Goal: Task Accomplishment & Management: Complete application form

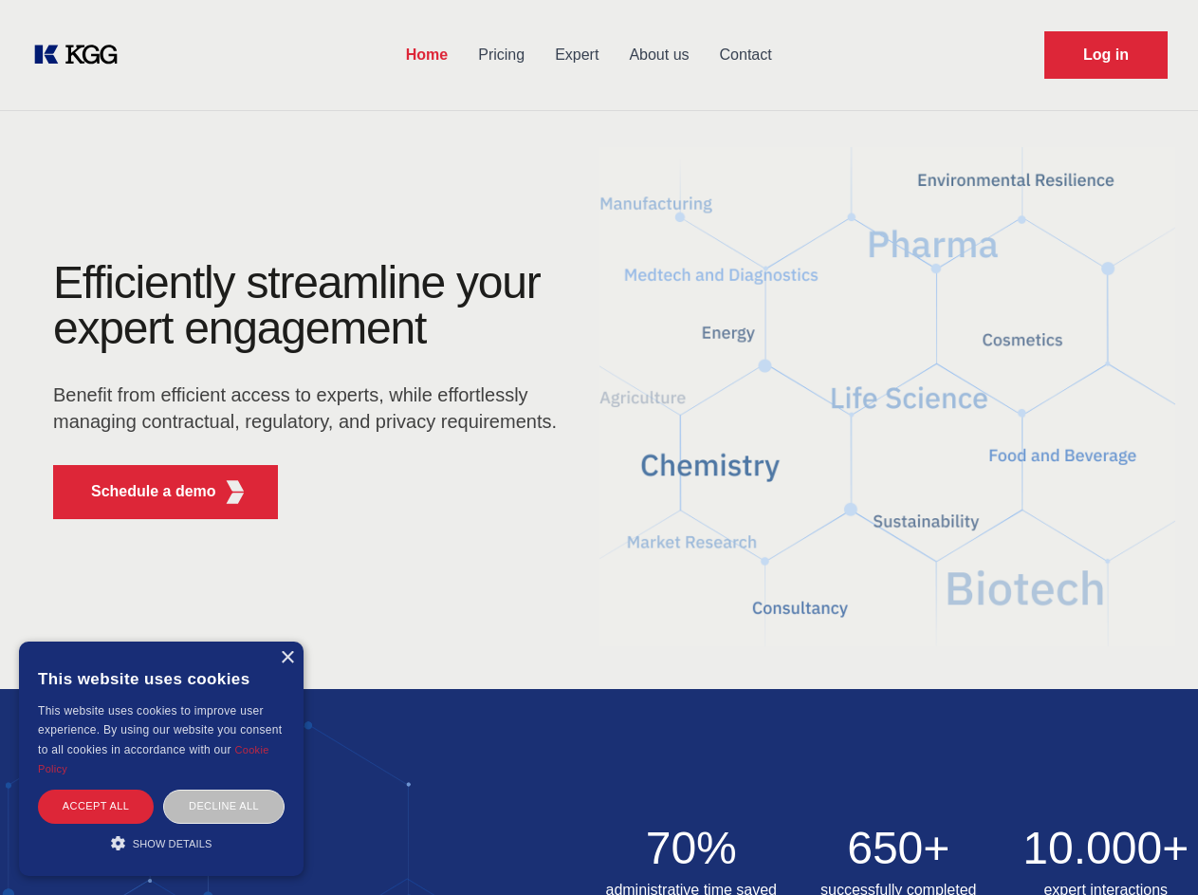
click at [599, 447] on div "Efficiently streamline your expert engagement Benefit from efficient access to …" at bounding box center [311, 397] width 577 height 274
click at [142, 491] on p "Schedule a demo" at bounding box center [153, 491] width 125 height 23
click at [287, 658] on div "× This website uses cookies This website uses cookies to improve user experienc…" at bounding box center [161, 758] width 285 height 234
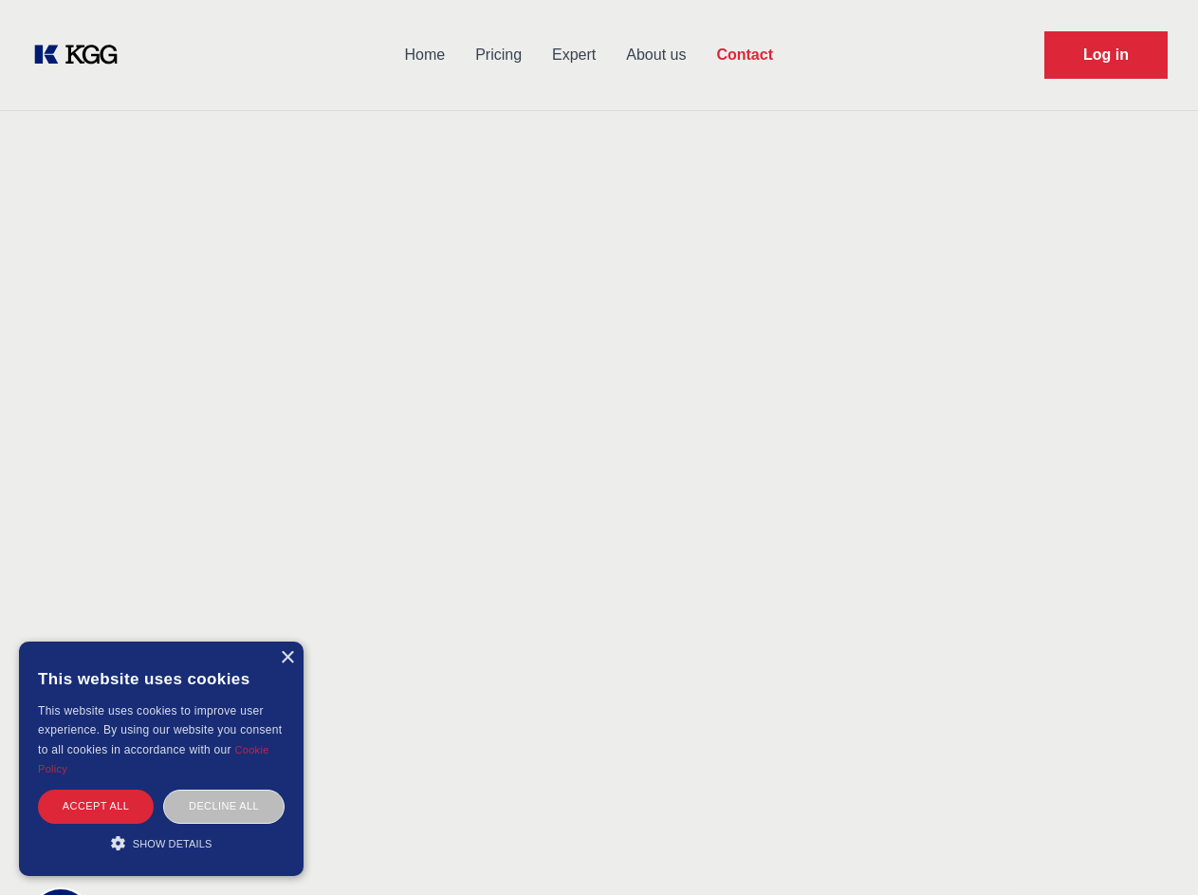
click at [96, 806] on div "Accept all" at bounding box center [96, 805] width 116 height 33
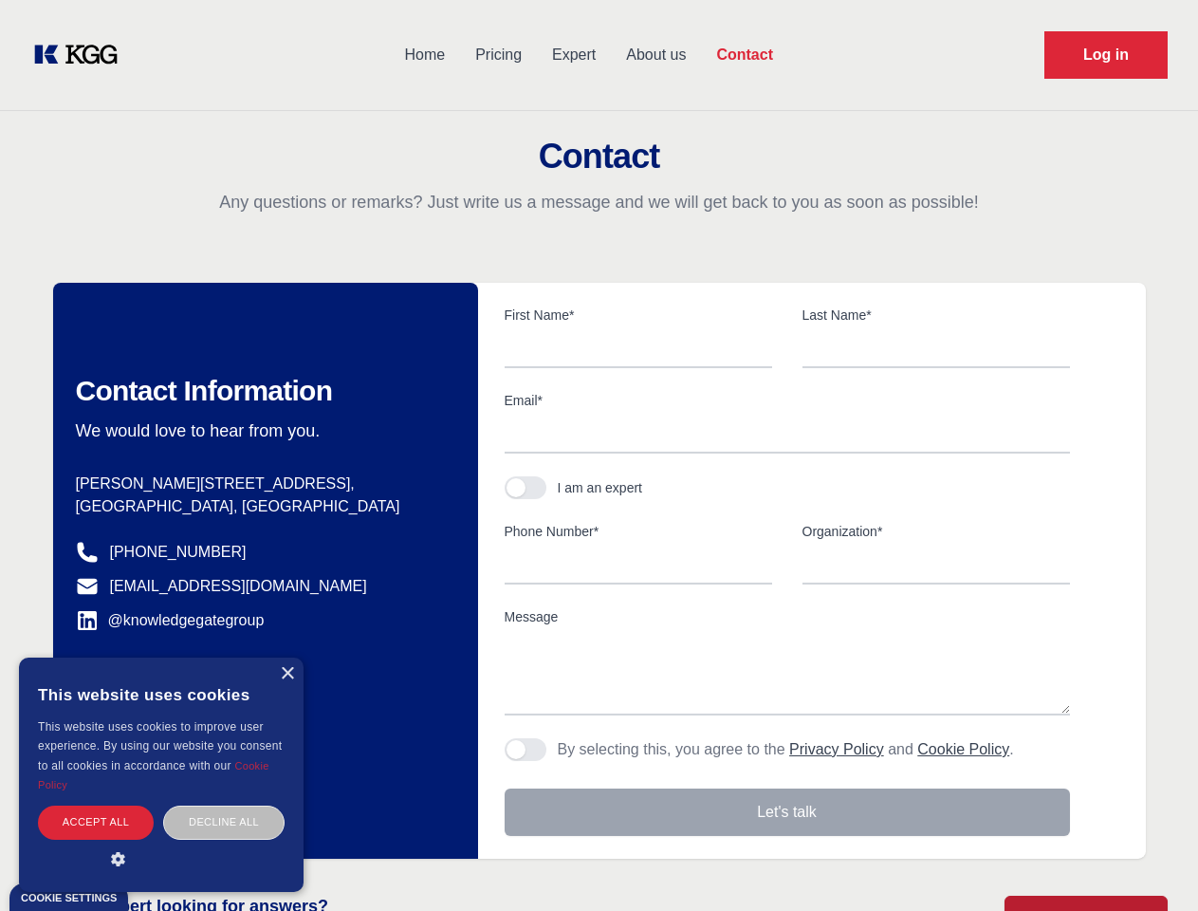
click at [224, 806] on div "Decline all" at bounding box center [223, 822] width 121 height 33
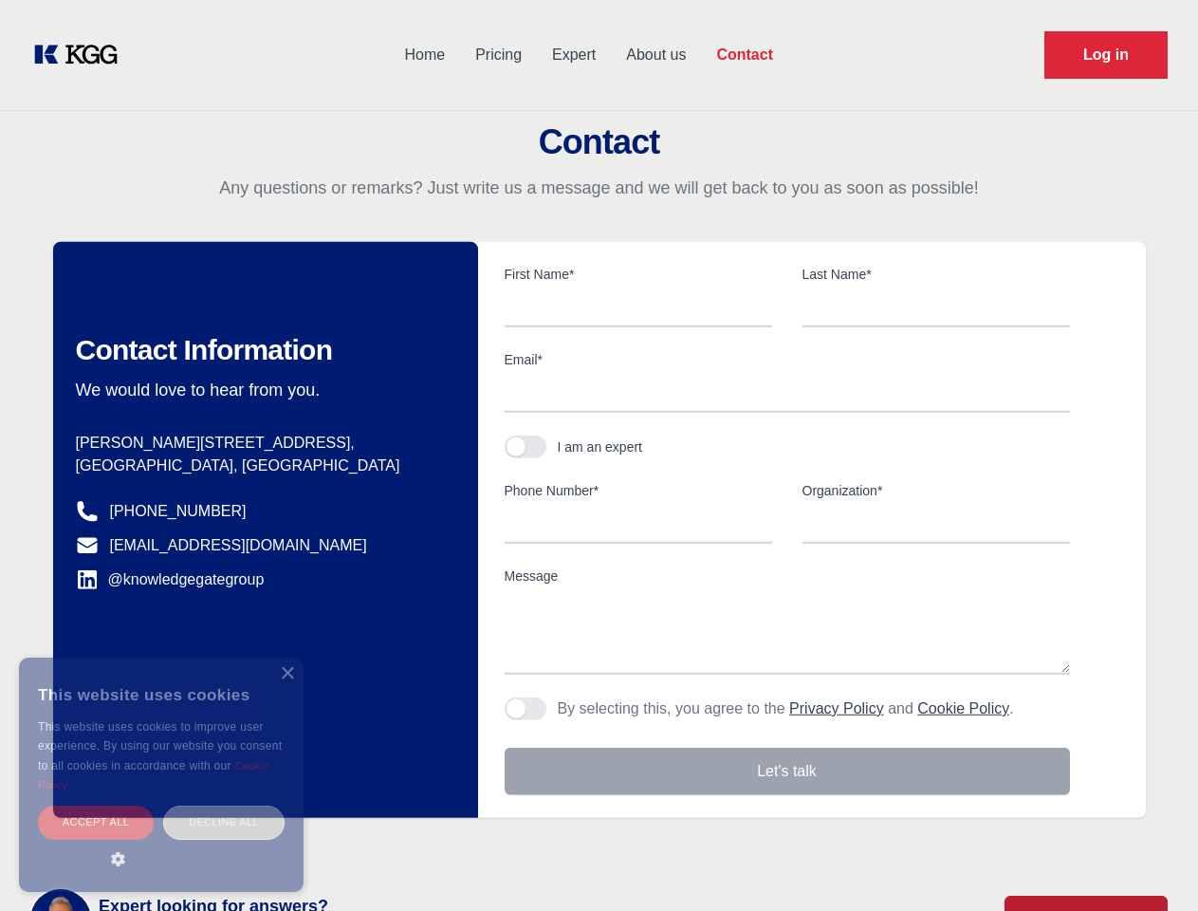
click at [161, 843] on main "Contact Any questions or remarks? Just write us a message and we will get back …" at bounding box center [599, 494] width 1198 height 988
